Goal: Task Accomplishment & Management: Use online tool/utility

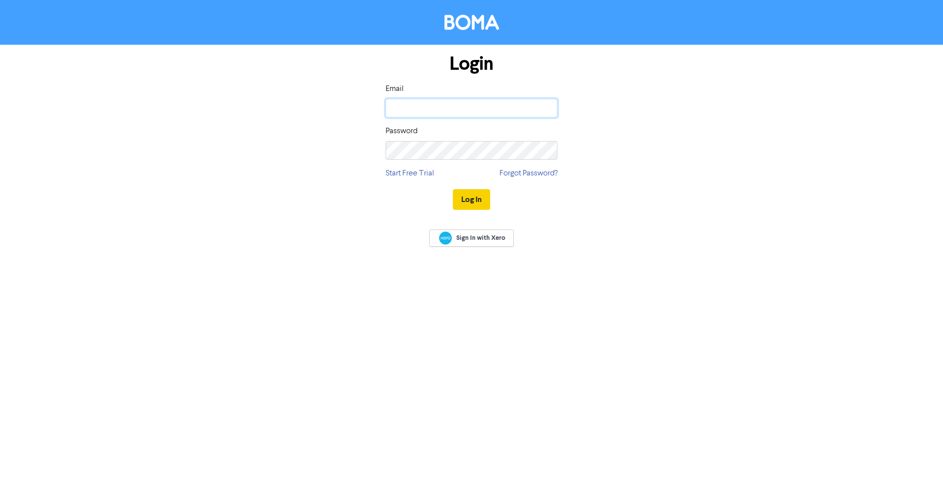
type input "[EMAIL_ADDRESS][DOMAIN_NAME]"
click at [477, 209] on button "Log In" at bounding box center [471, 199] width 37 height 21
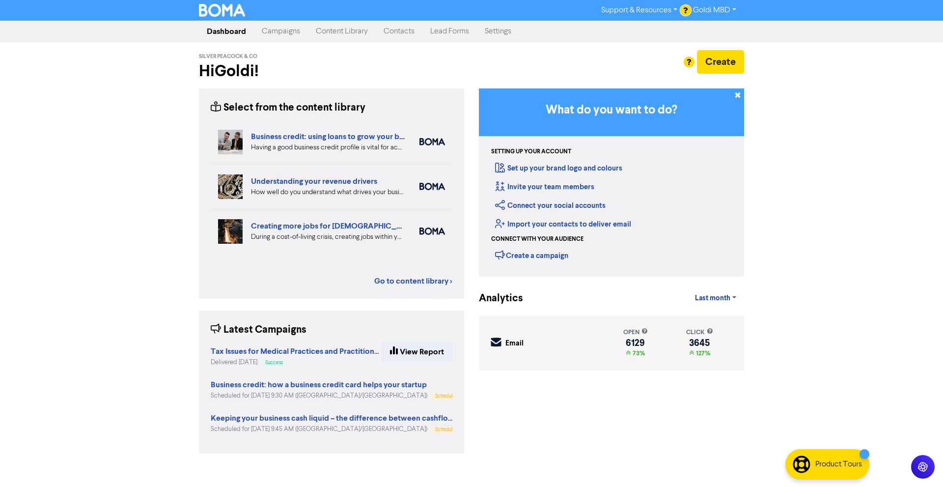
click at [409, 34] on link "Contacts" at bounding box center [399, 32] width 47 height 20
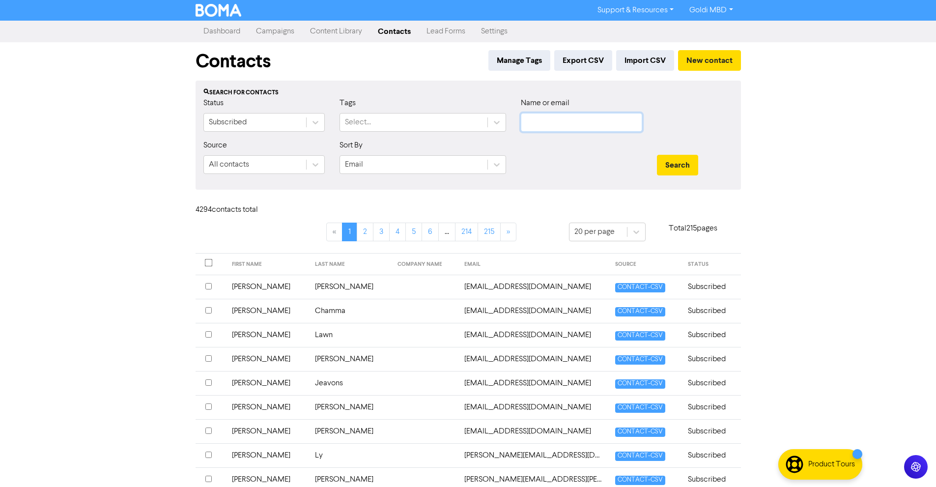
click at [555, 125] on input "text" at bounding box center [581, 122] width 121 height 19
paste input "[PERSON_NAME][EMAIL_ADDRESS][DOMAIN_NAME]"
type input "[PERSON_NAME][EMAIL_ADDRESS][DOMAIN_NAME]"
click at [676, 168] on button "Search" at bounding box center [677, 165] width 41 height 21
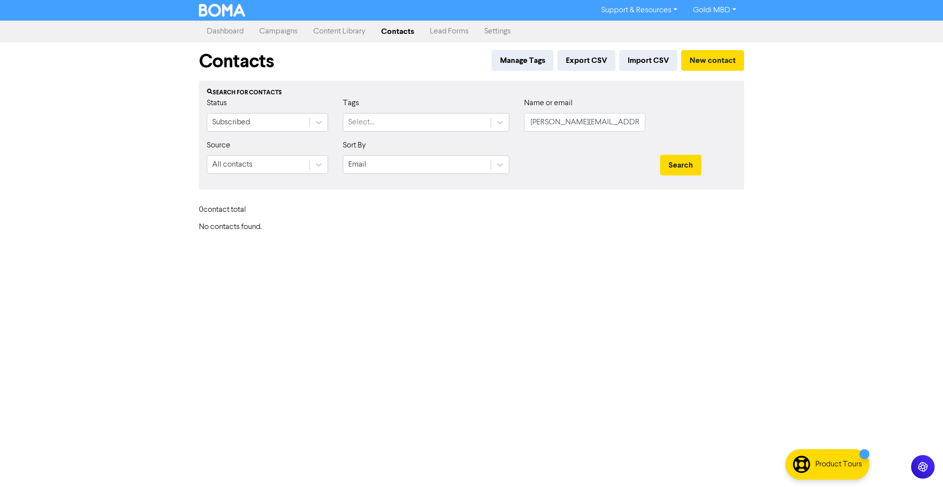
click at [607, 356] on div "Support & Resources Video Tutorials FAQ & Guides Marketing Education Goldi MBD …" at bounding box center [471, 243] width 943 height 487
